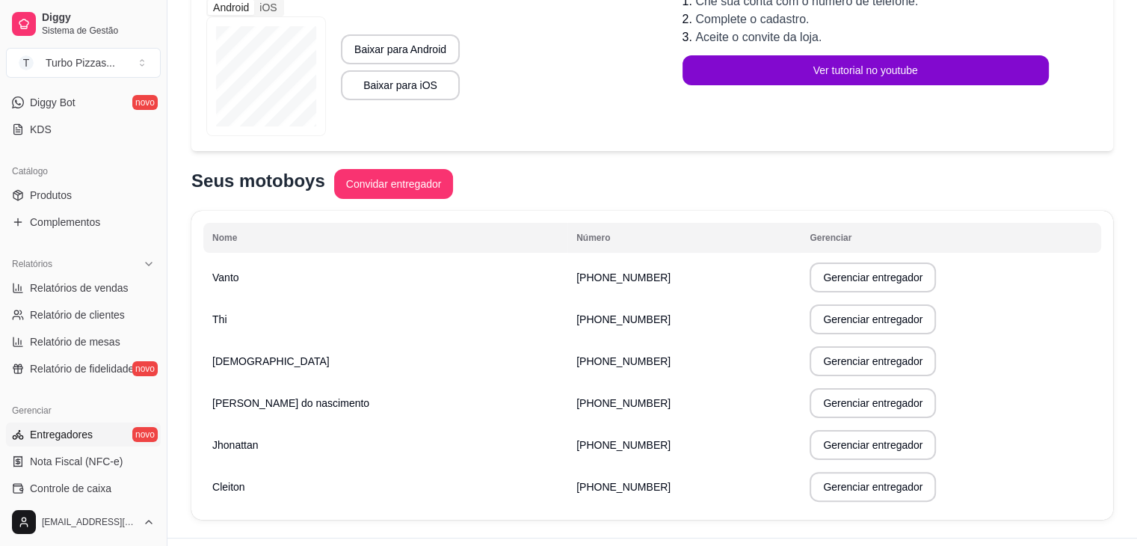
scroll to position [281, 0]
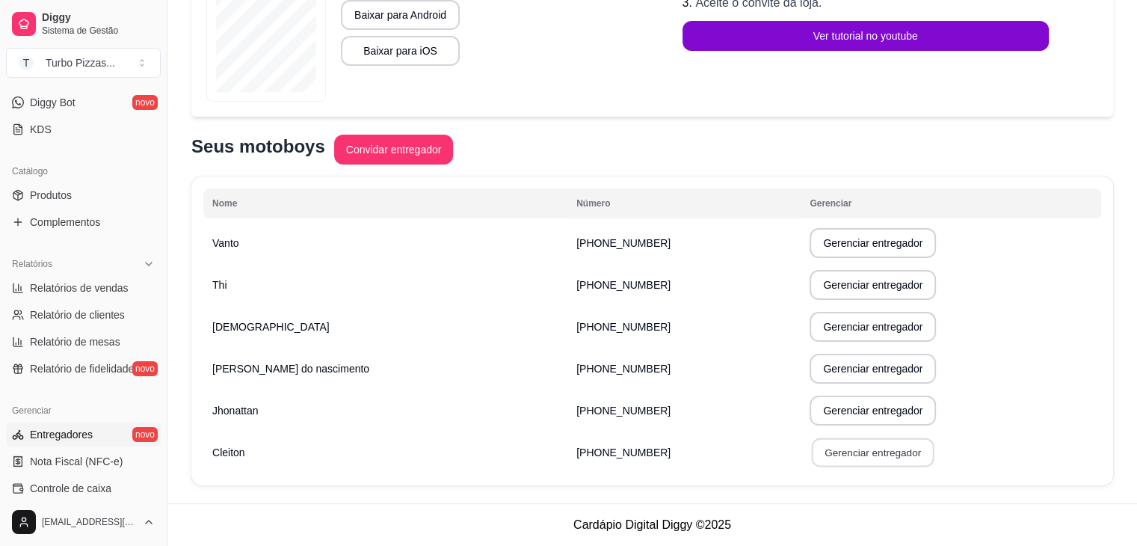
click at [849, 451] on button "Gerenciar entregador" at bounding box center [873, 452] width 123 height 29
select select "30"
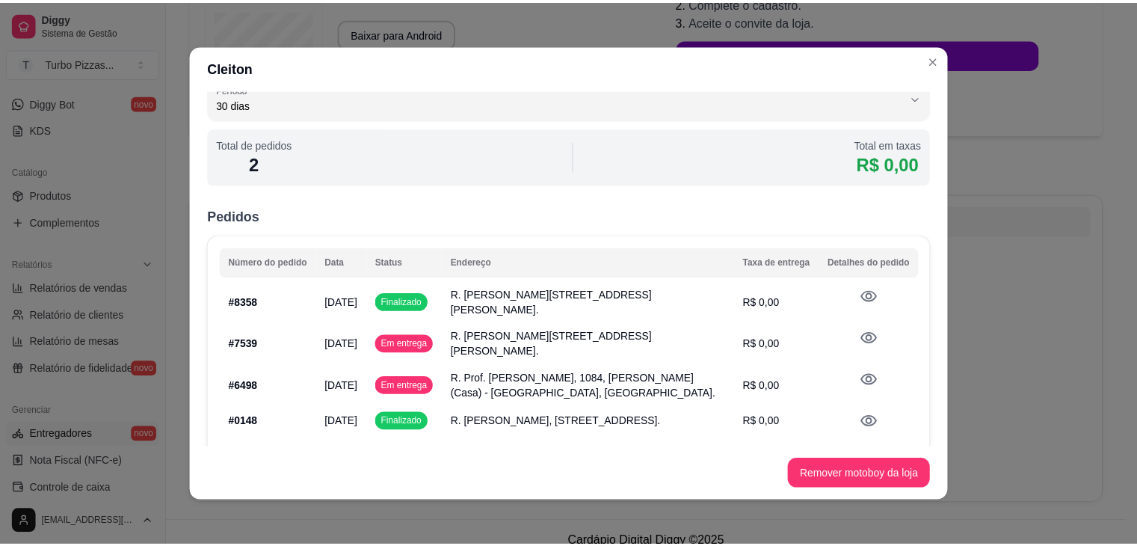
scroll to position [0, 0]
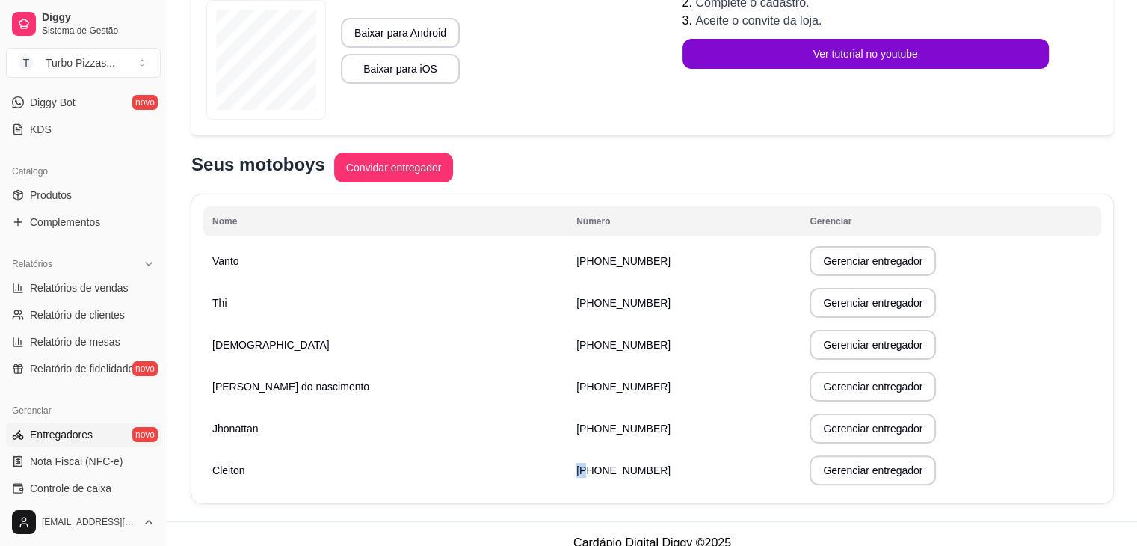
drag, startPoint x: 666, startPoint y: 470, endPoint x: 594, endPoint y: 471, distance: 71.8
click at [592, 471] on td "[PHONE_NUMBER]" at bounding box center [683, 470] width 233 height 42
click at [672, 464] on td "[PHONE_NUMBER]" at bounding box center [683, 470] width 233 height 42
drag, startPoint x: 672, startPoint y: 470, endPoint x: 658, endPoint y: 472, distance: 14.4
click at [644, 478] on td "[PHONE_NUMBER]" at bounding box center [683, 470] width 233 height 42
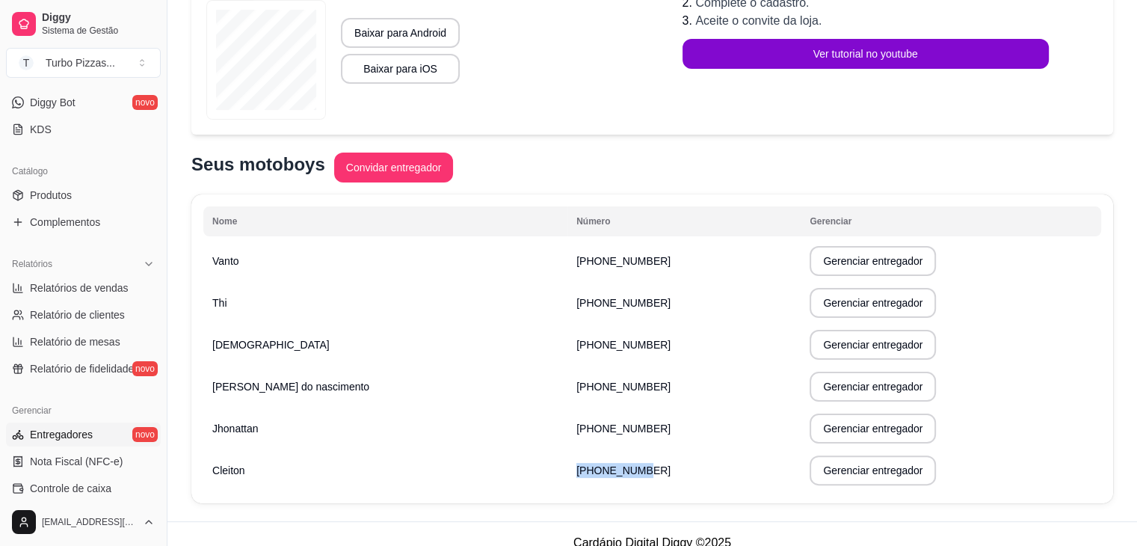
drag, startPoint x: 671, startPoint y: 472, endPoint x: 632, endPoint y: 470, distance: 39.7
click at [632, 470] on td "[PHONE_NUMBER]" at bounding box center [683, 470] width 233 height 42
click at [687, 470] on td "[PHONE_NUMBER]" at bounding box center [683, 470] width 233 height 42
drag, startPoint x: 661, startPoint y: 471, endPoint x: 585, endPoint y: 470, distance: 75.5
click at [585, 470] on span "[PHONE_NUMBER]" at bounding box center [623, 470] width 94 height 12
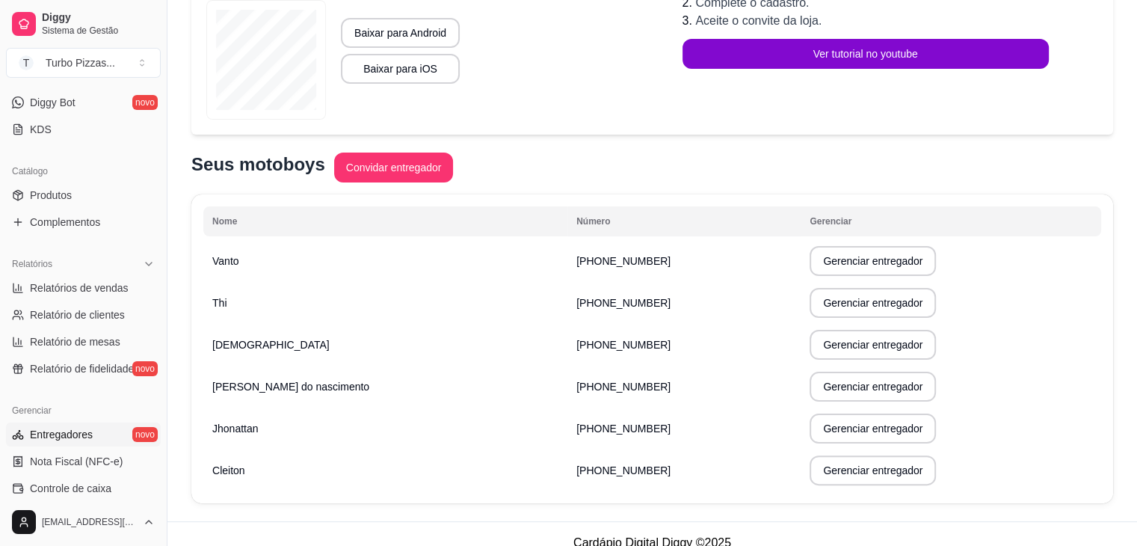
copy span "47) [PHONE_NUMBER]"
click at [874, 475] on button "Gerenciar entregador" at bounding box center [873, 470] width 126 height 30
select select "30"
